Goal: Task Accomplishment & Management: Use online tool/utility

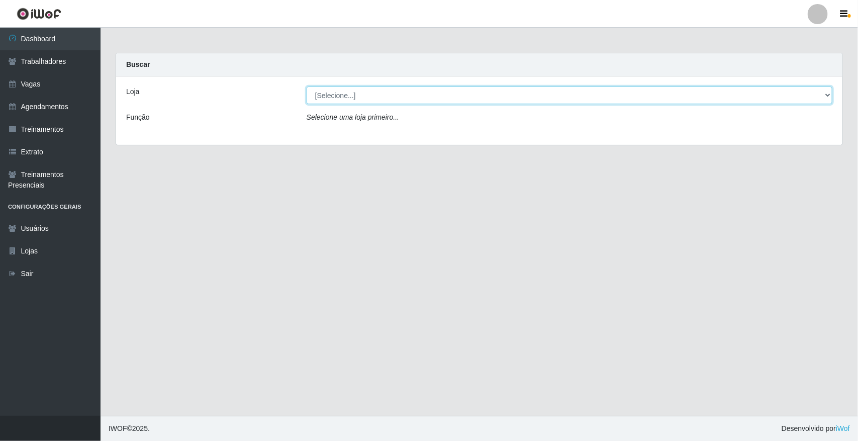
click at [387, 87] on select "[Selecione...] [GEOGRAPHIC_DATA]" at bounding box center [570, 95] width 526 height 18
select select "65"
click at [307, 86] on select "[Selecione...] [GEOGRAPHIC_DATA]" at bounding box center [570, 95] width 526 height 18
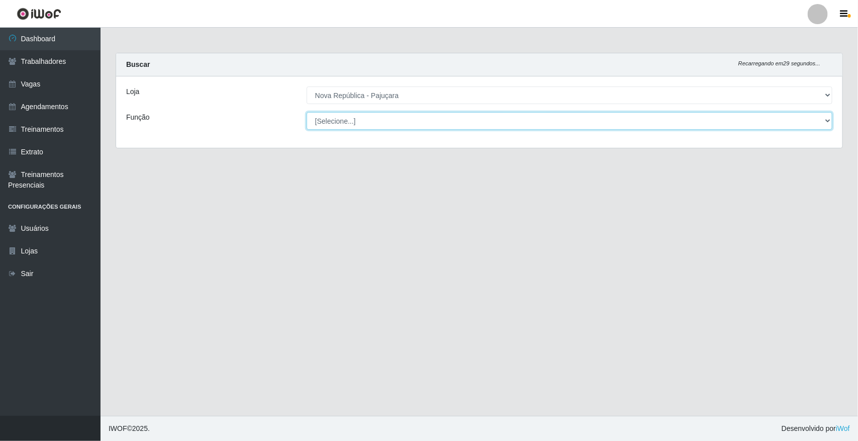
click at [390, 114] on select "[Selecione...] Balconista Operador de Caixa Repositor" at bounding box center [570, 121] width 526 height 18
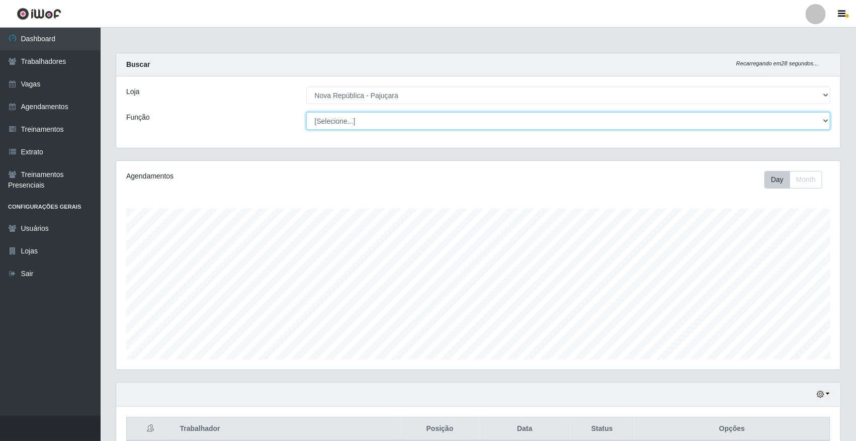
scroll to position [209, 724]
select select "22"
click at [306, 112] on select "[Selecione...] Balconista Operador de Caixa Repositor" at bounding box center [568, 121] width 524 height 18
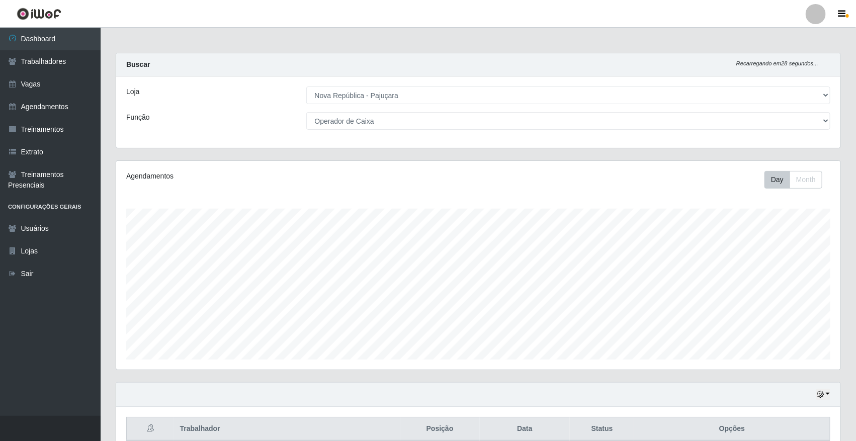
drag, startPoint x: 393, startPoint y: 129, endPoint x: 395, endPoint y: 167, distance: 38.3
click at [395, 167] on div "Agendamentos Day Month" at bounding box center [478, 265] width 724 height 209
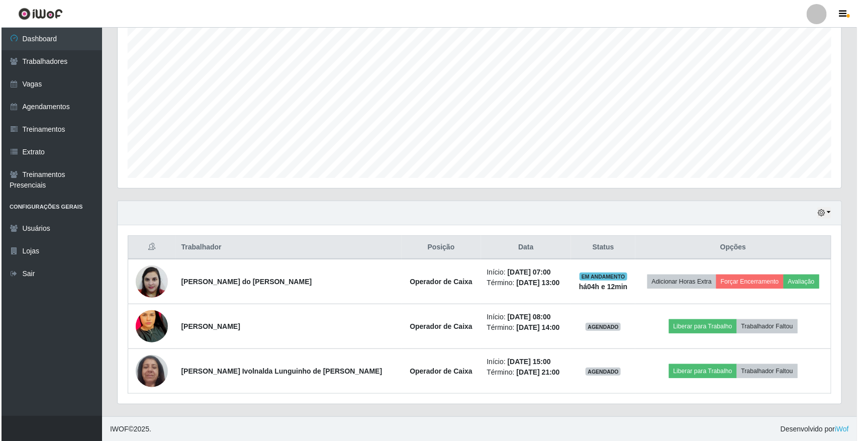
scroll to position [184, 0]
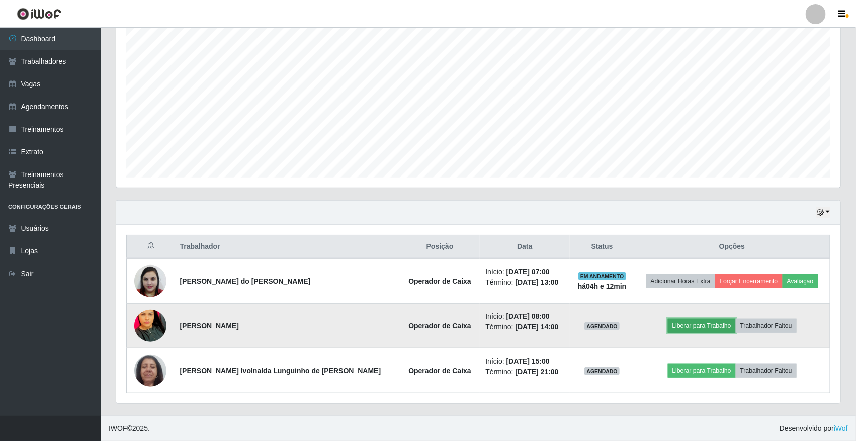
click at [669, 324] on button "Liberar para Trabalho" at bounding box center [702, 326] width 68 height 14
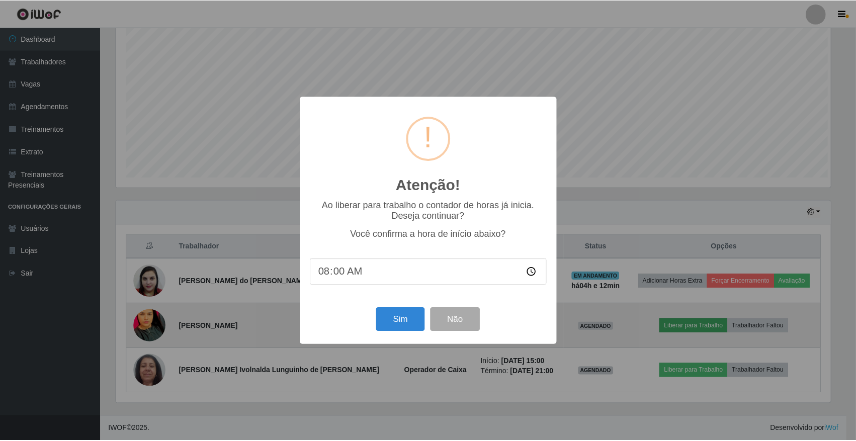
scroll to position [209, 717]
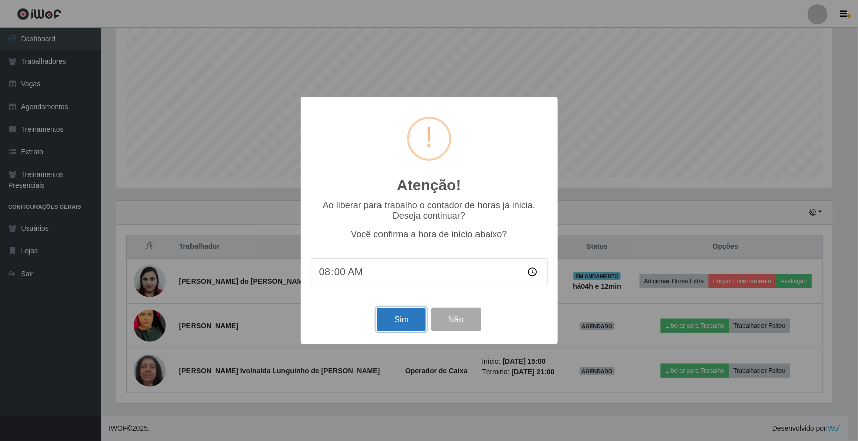
click at [416, 323] on button "Sim" at bounding box center [401, 320] width 49 height 24
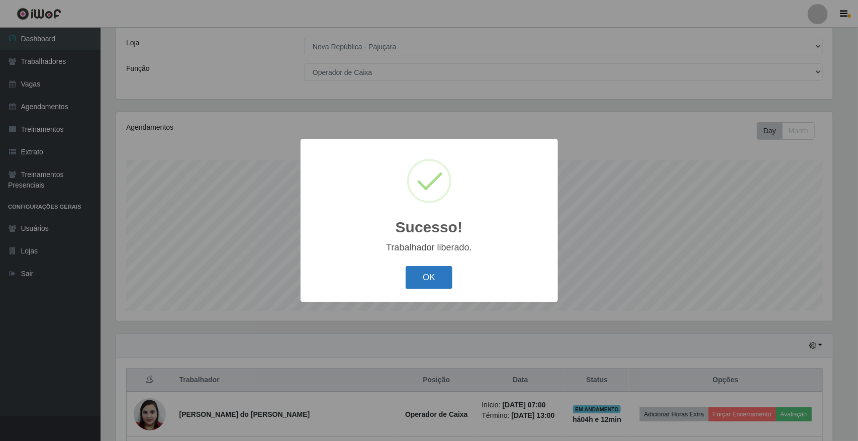
click at [427, 276] on button "OK" at bounding box center [429, 278] width 47 height 24
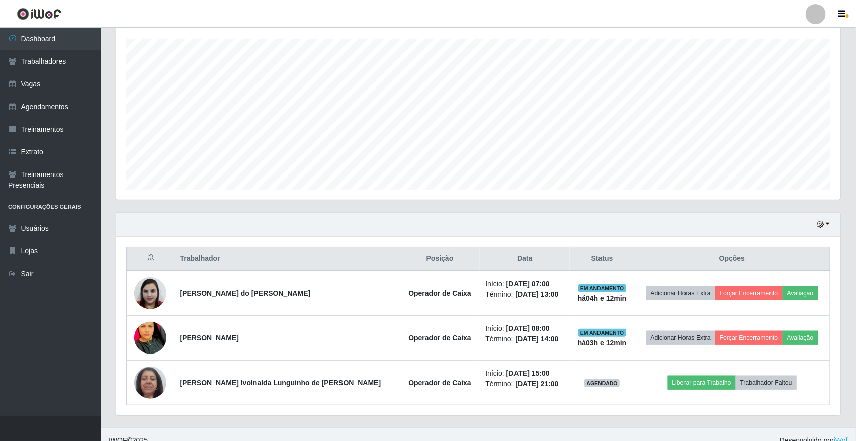
scroll to position [184, 0]
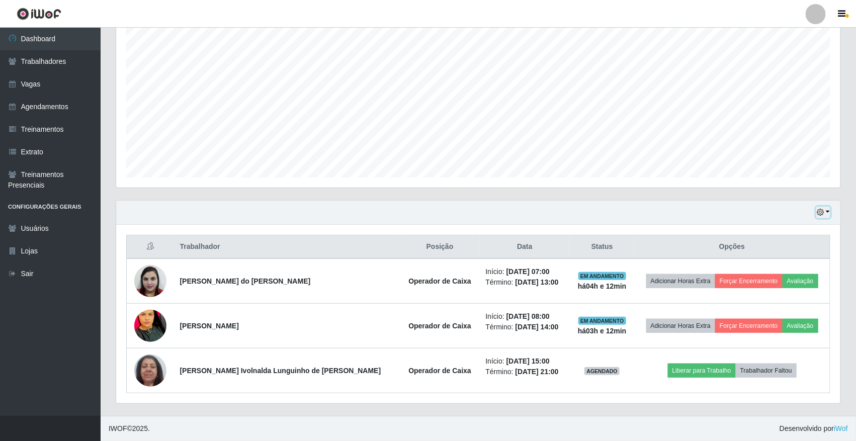
click at [826, 210] on button "button" at bounding box center [823, 213] width 14 height 12
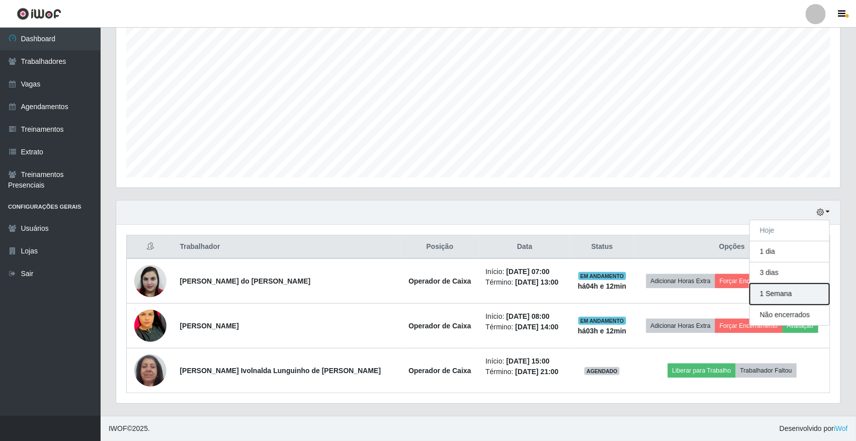
click at [790, 292] on button "1 Semana" at bounding box center [789, 294] width 79 height 21
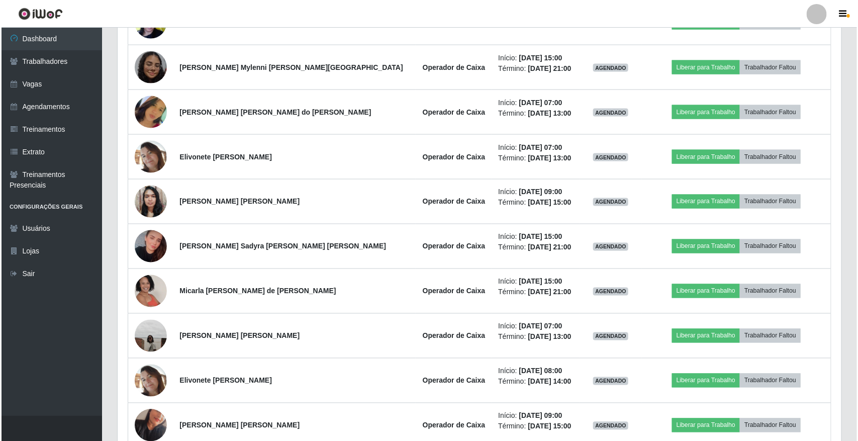
scroll to position [686, 0]
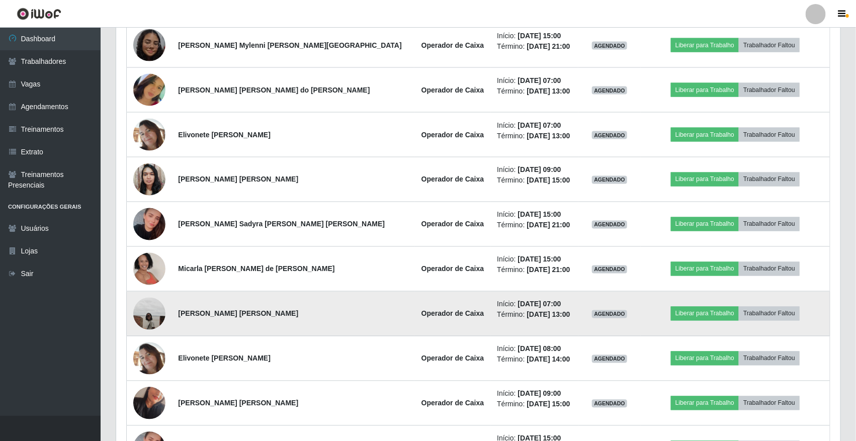
click at [155, 313] on img at bounding box center [149, 314] width 32 height 32
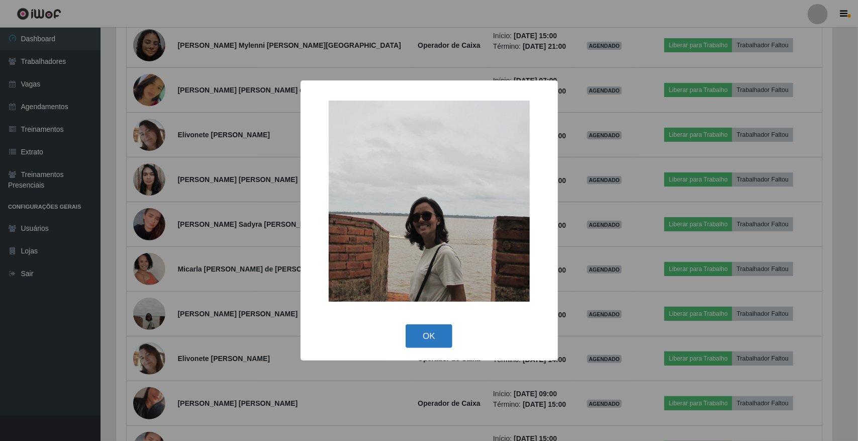
click at [420, 330] on button "OK" at bounding box center [429, 336] width 47 height 24
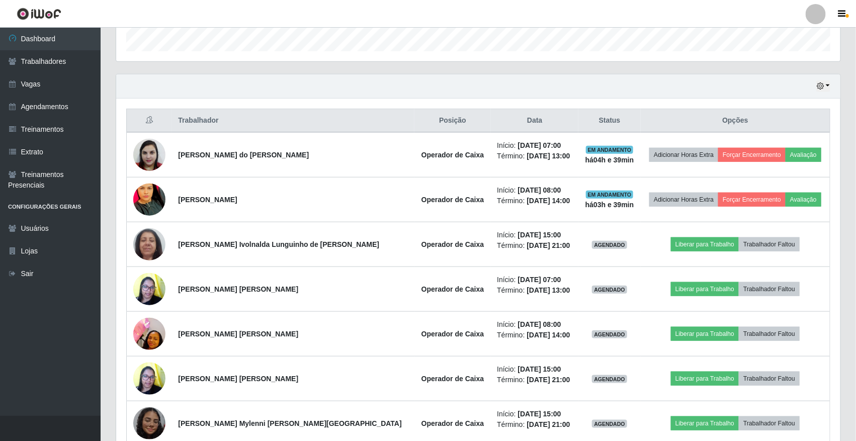
scroll to position [0, 0]
